Goal: Find specific page/section: Find specific page/section

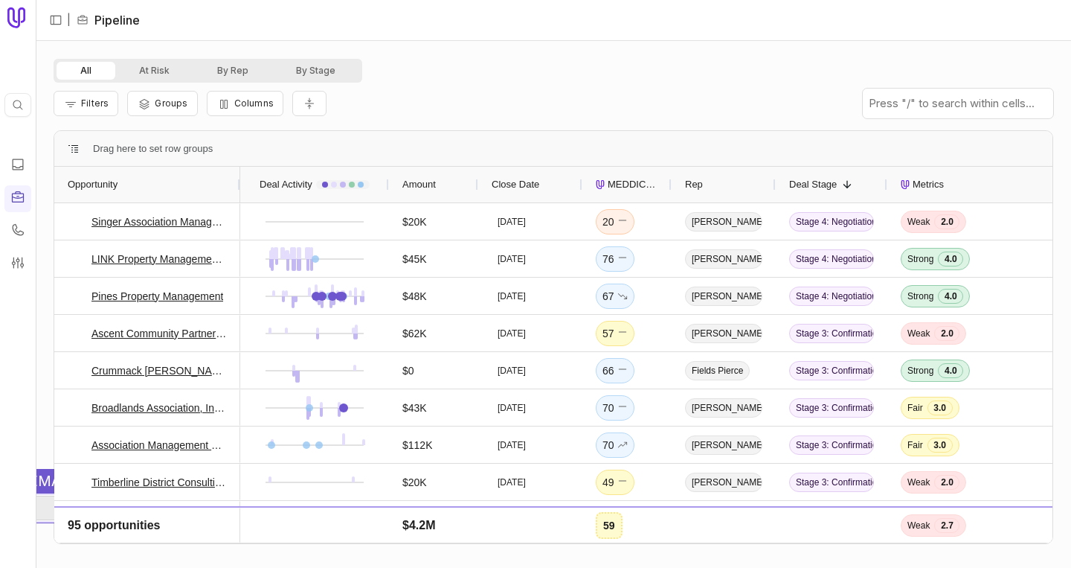
click at [44, 508] on button "Unimpersonate" at bounding box center [199, 507] width 387 height 25
